Goal: Information Seeking & Learning: Learn about a topic

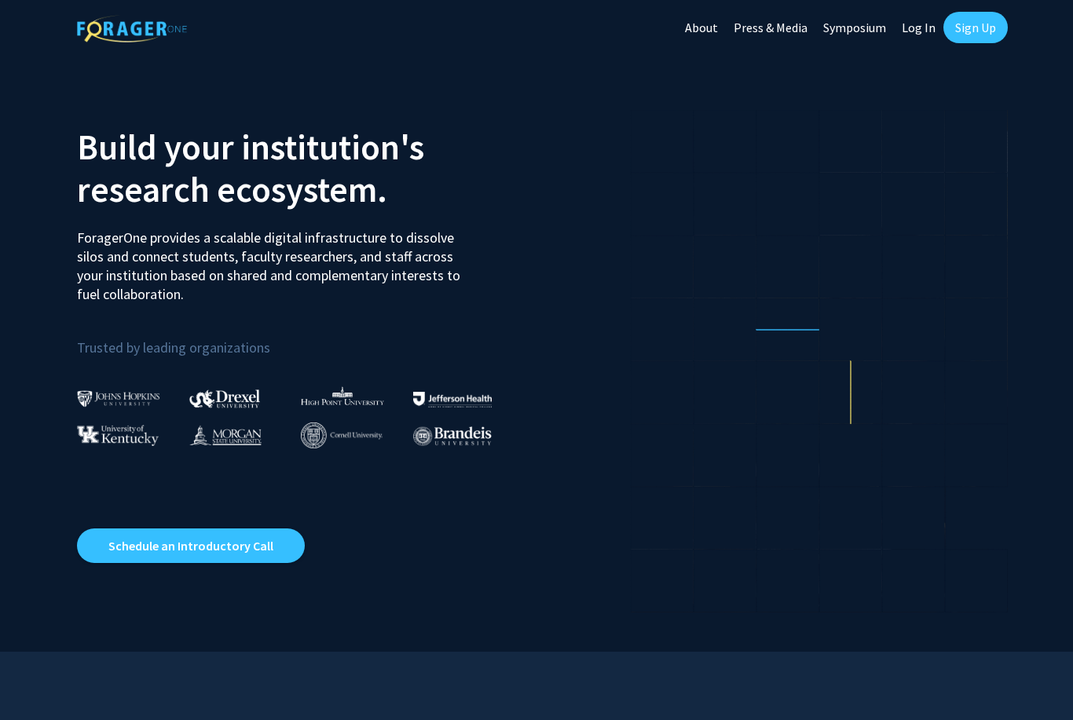
click at [924, 26] on link "Log In" at bounding box center [918, 27] width 49 height 55
select select
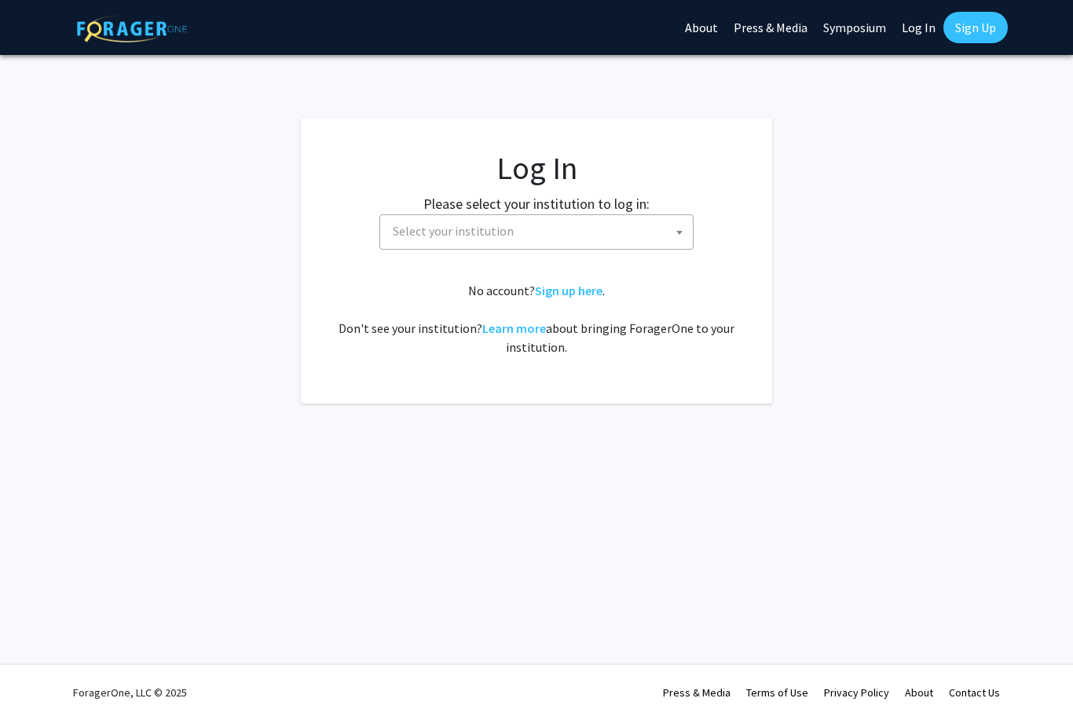
click at [485, 233] on span "Select your institution" at bounding box center [453, 231] width 121 height 16
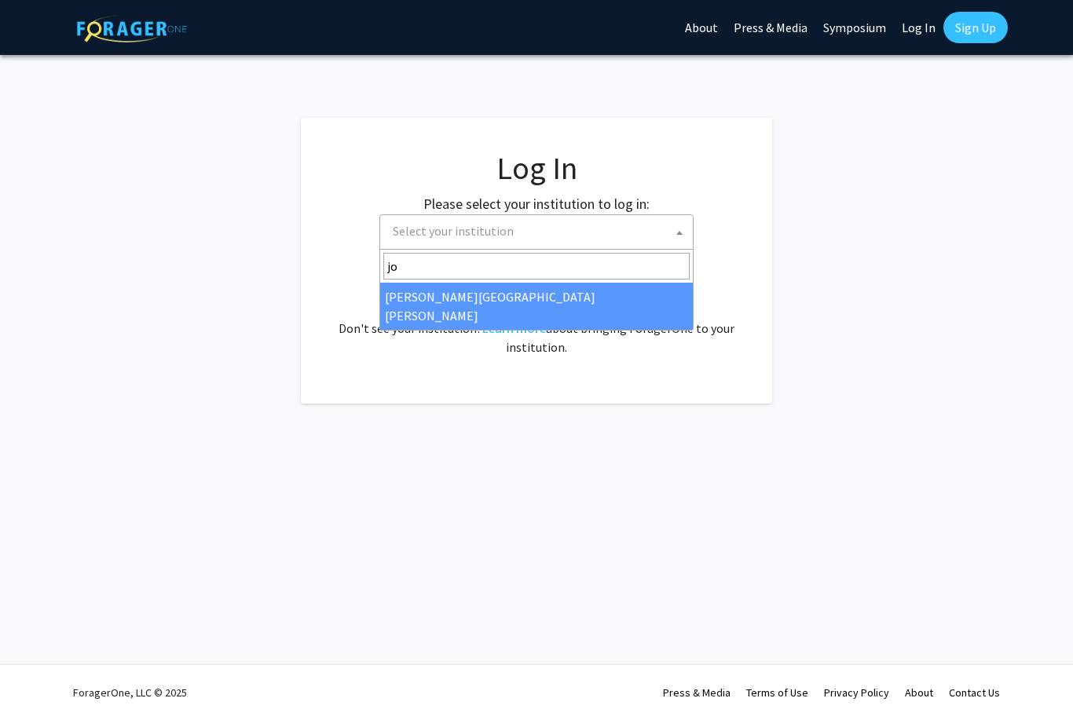
type input "joh"
select select "1"
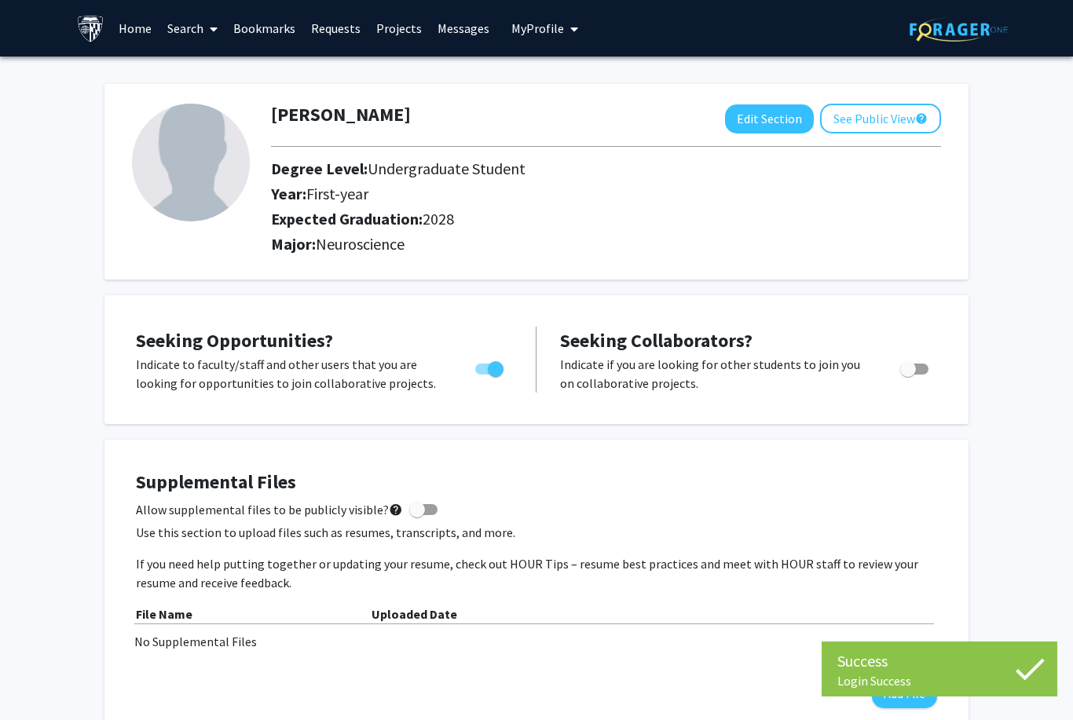
click at [324, 21] on link "Requests" at bounding box center [335, 28] width 65 height 55
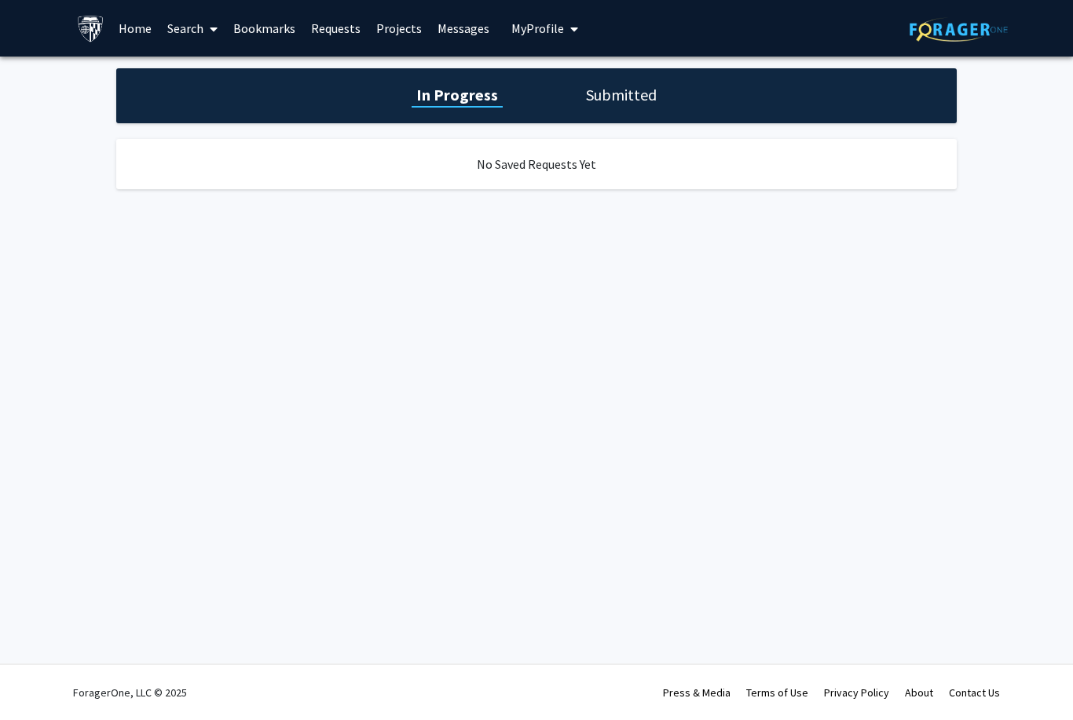
click at [584, 90] on h1 "Submitted" at bounding box center [621, 95] width 80 height 22
click at [213, 23] on icon at bounding box center [214, 29] width 8 height 13
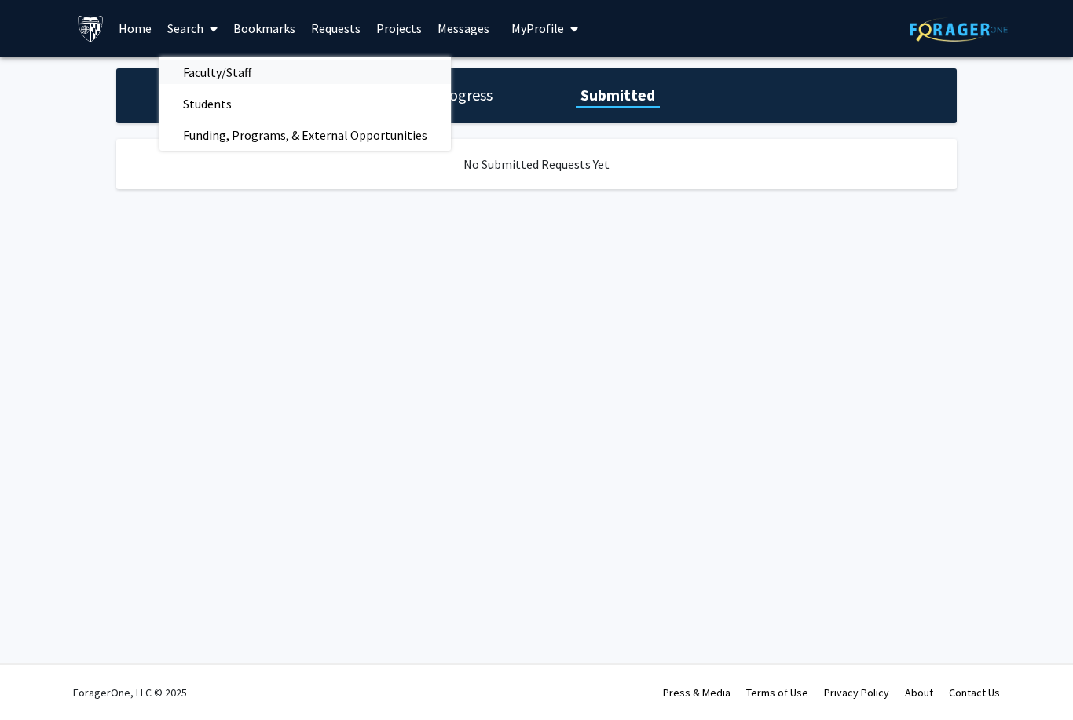
click at [207, 78] on span "Faculty/Staff" at bounding box center [216, 72] width 115 height 31
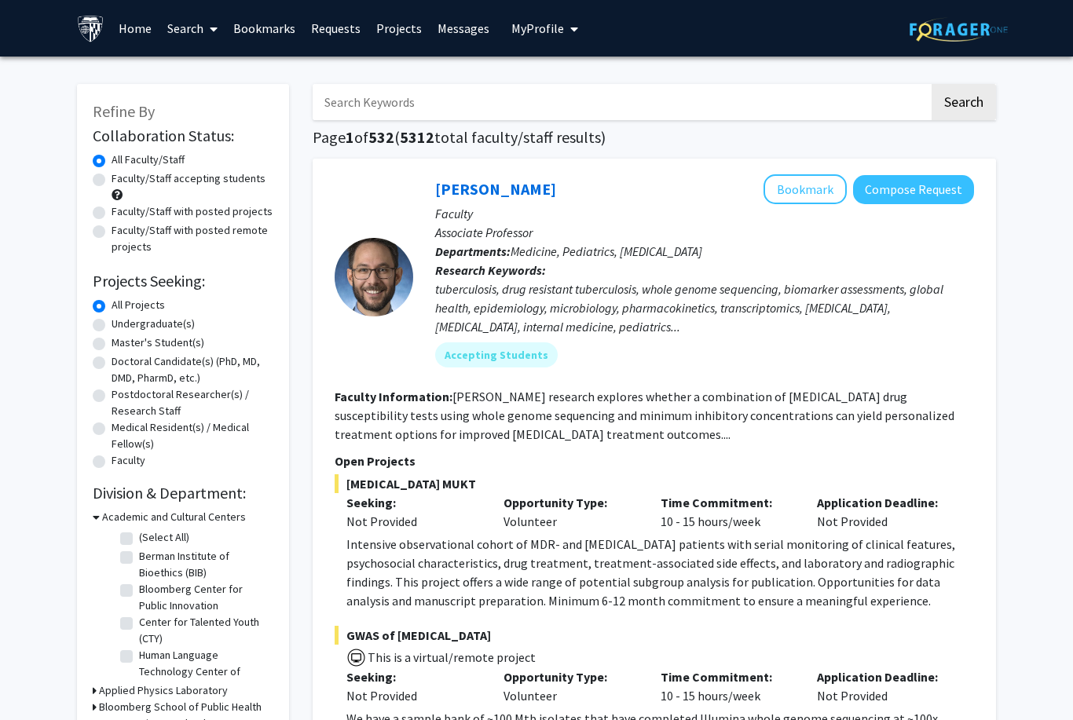
click at [187, 30] on link "Search" at bounding box center [192, 28] width 66 height 55
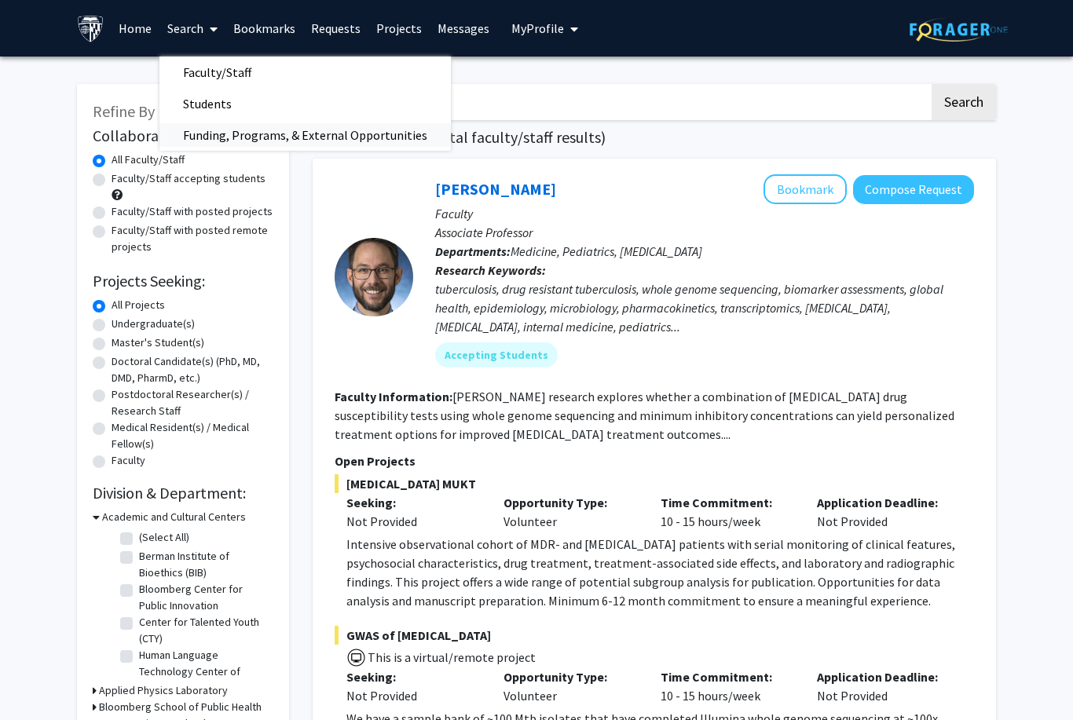
click at [222, 125] on span "Funding, Programs, & External Opportunities" at bounding box center [304, 134] width 291 height 31
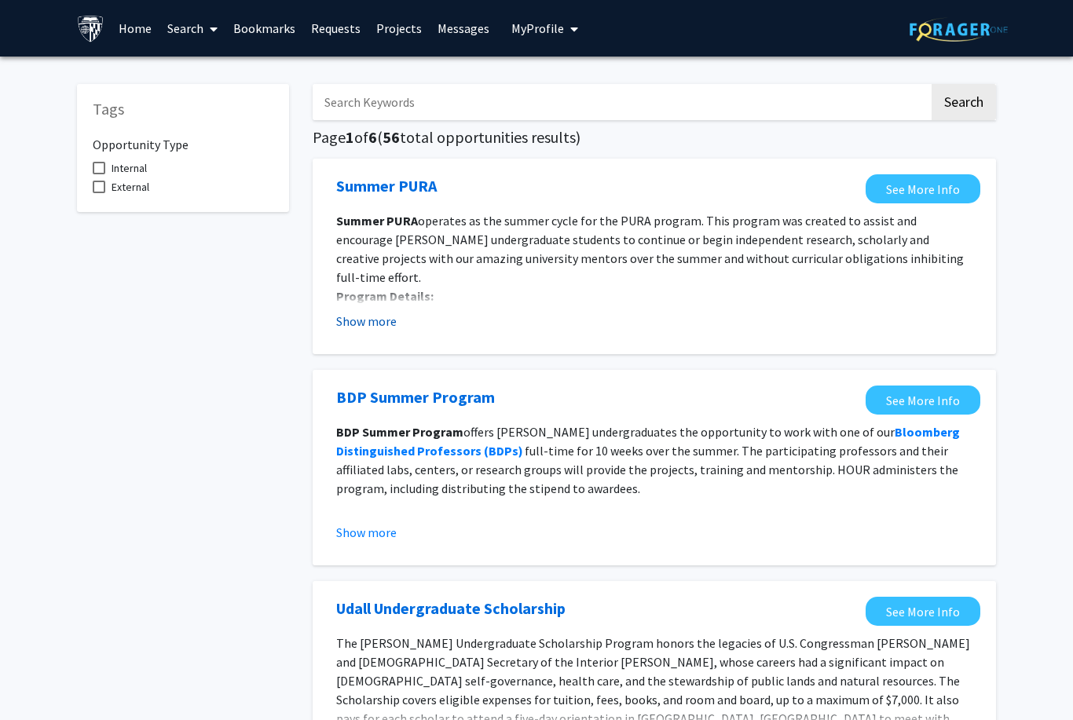
click at [364, 323] on button "Show more" at bounding box center [366, 321] width 60 height 19
